Goal: Navigation & Orientation: Find specific page/section

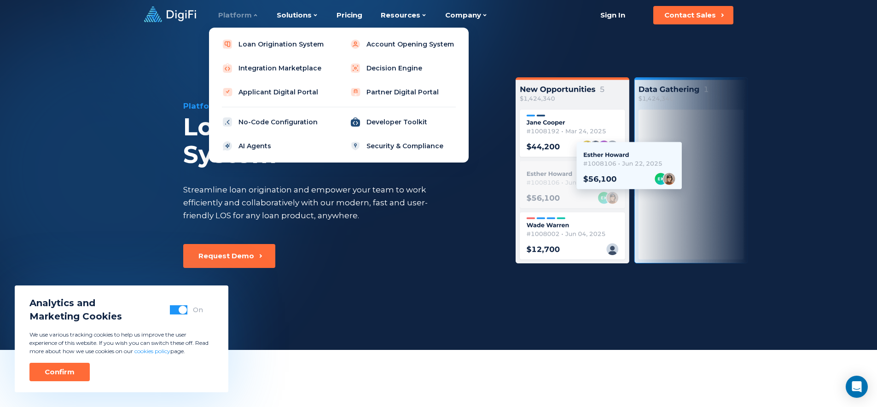
click at [368, 120] on link "Developer Toolkit" at bounding box center [403, 122] width 117 height 18
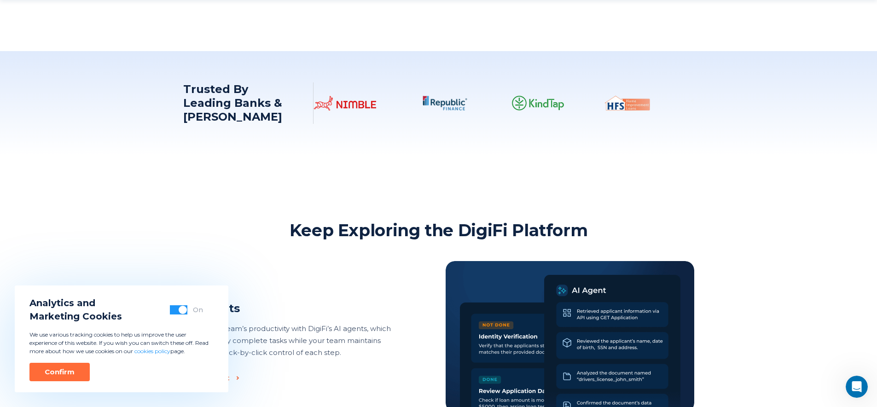
scroll to position [1172, 0]
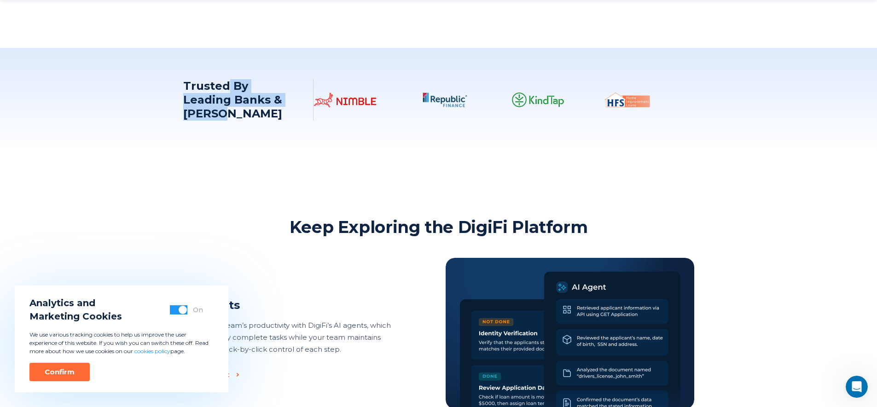
drag, startPoint x: 236, startPoint y: 91, endPoint x: 277, endPoint y: 109, distance: 44.6
click at [277, 109] on p "Trusted By Leading Banks & Lenders" at bounding box center [240, 99] width 115 height 41
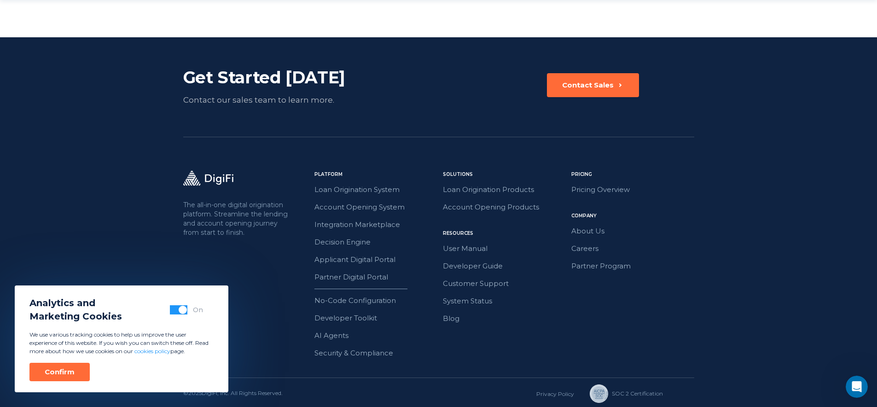
scroll to position [1610, 0]
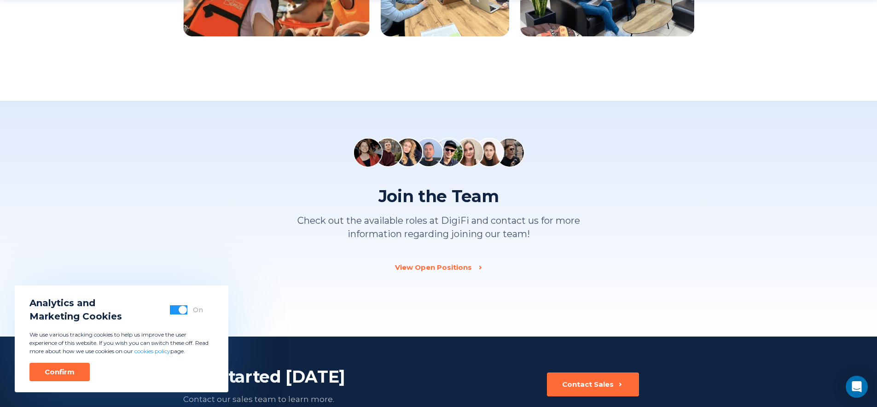
scroll to position [1247, 0]
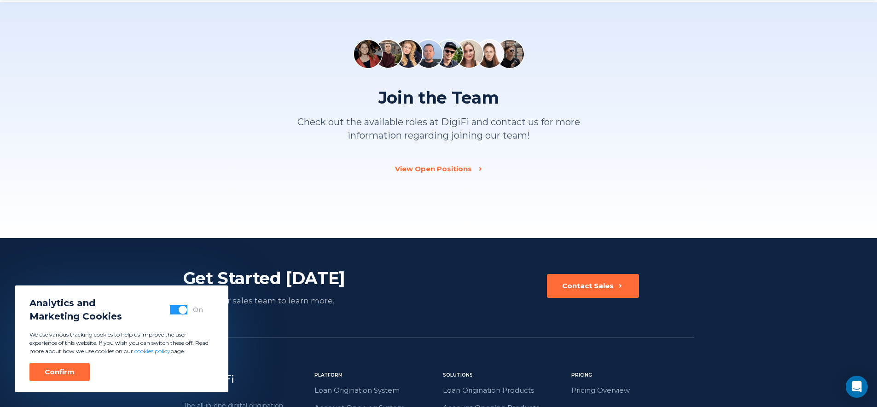
click at [442, 175] on div "Join the Team Check out the available roles at DigiFi and contact us for more i…" at bounding box center [438, 120] width 877 height 236
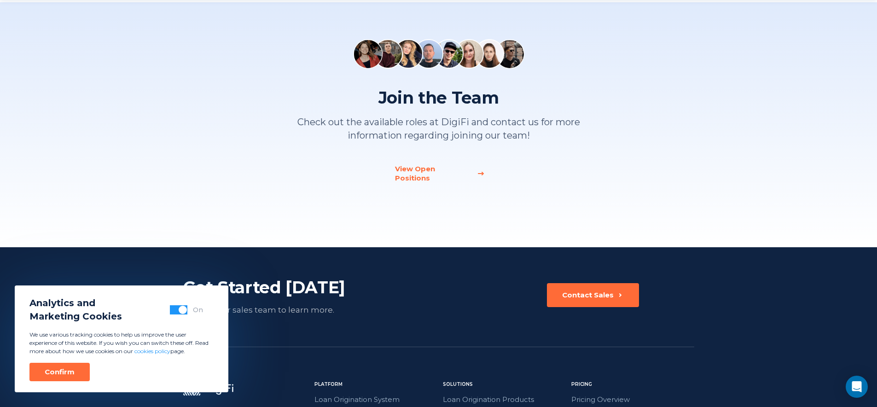
click at [436, 169] on div "View Open Positions" at bounding box center [433, 173] width 76 height 18
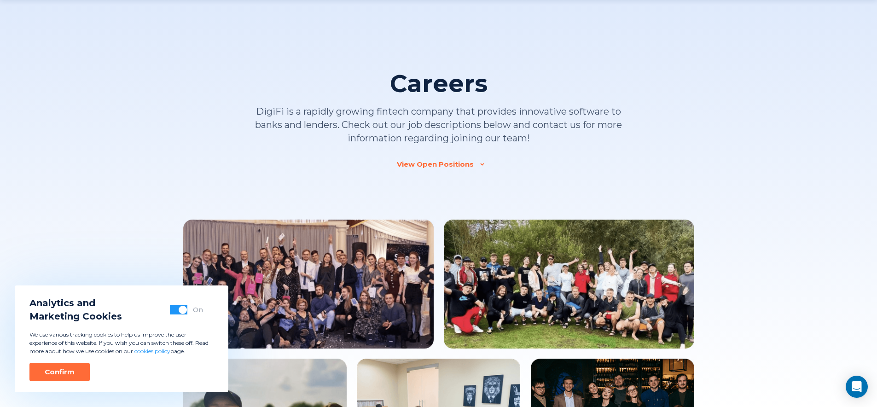
scroll to position [868, 0]
